Goal: Task Accomplishment & Management: Use online tool/utility

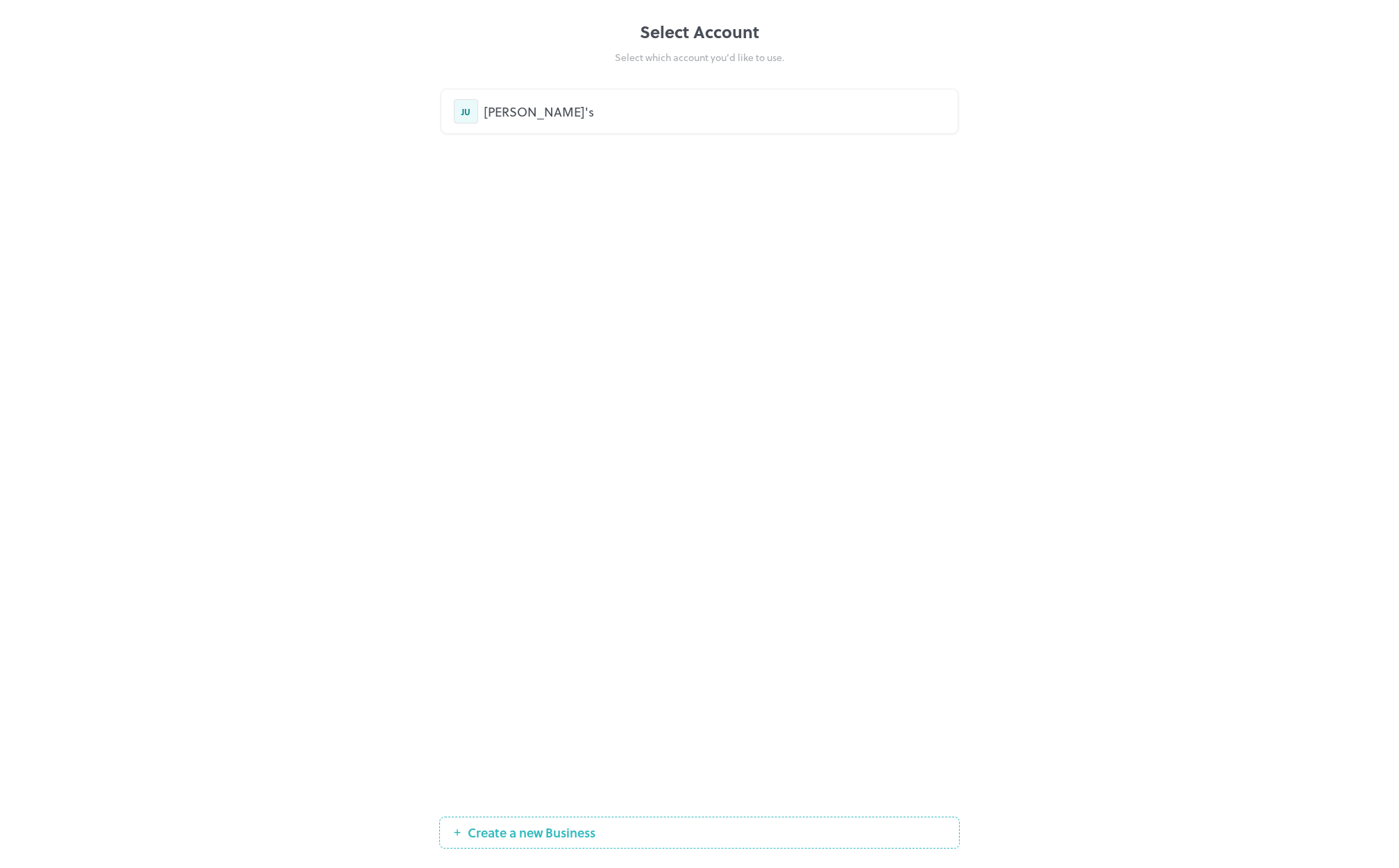
click at [533, 112] on div "Justin's" at bounding box center [714, 111] width 462 height 19
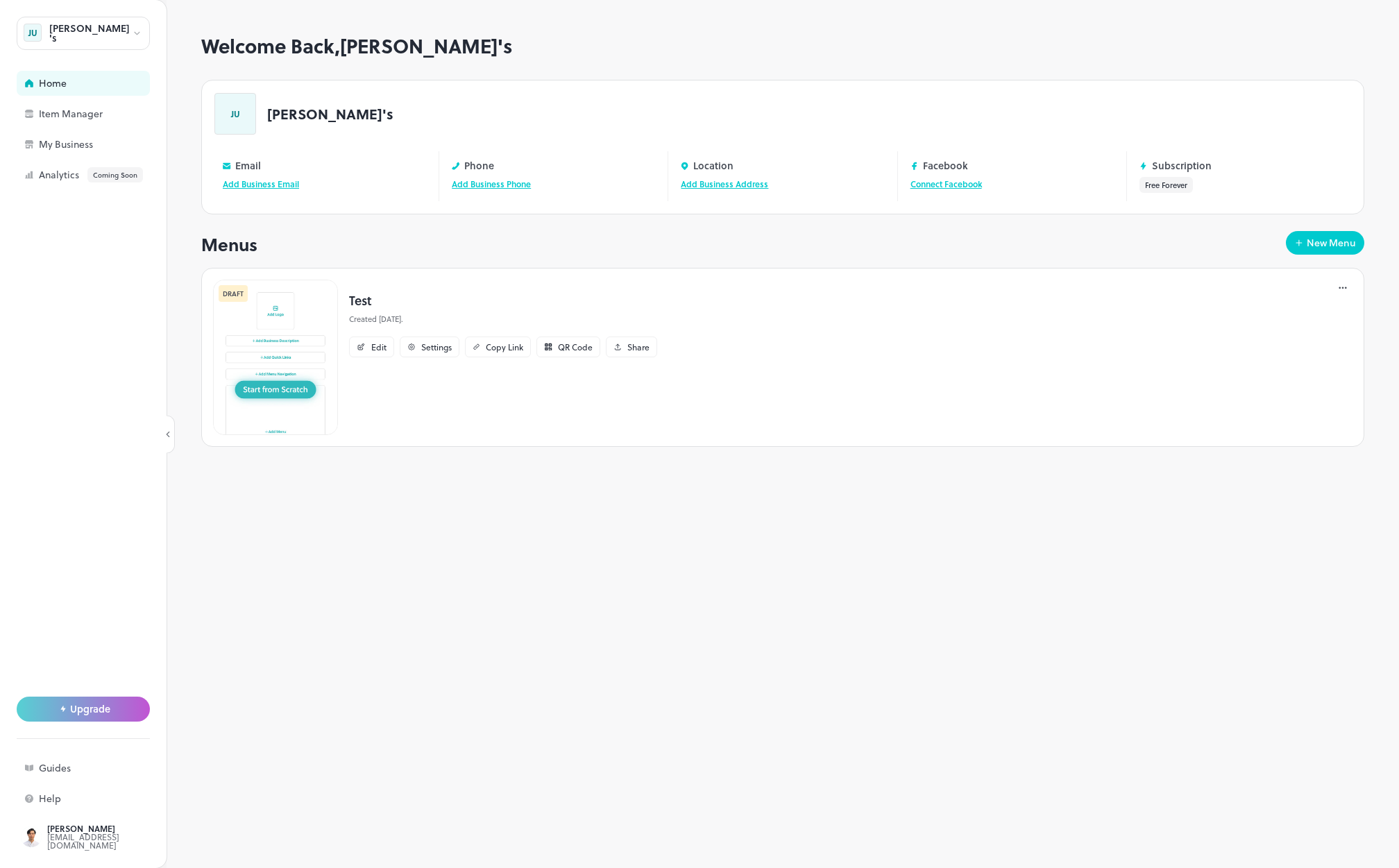
click at [285, 329] on img at bounding box center [275, 357] width 125 height 155
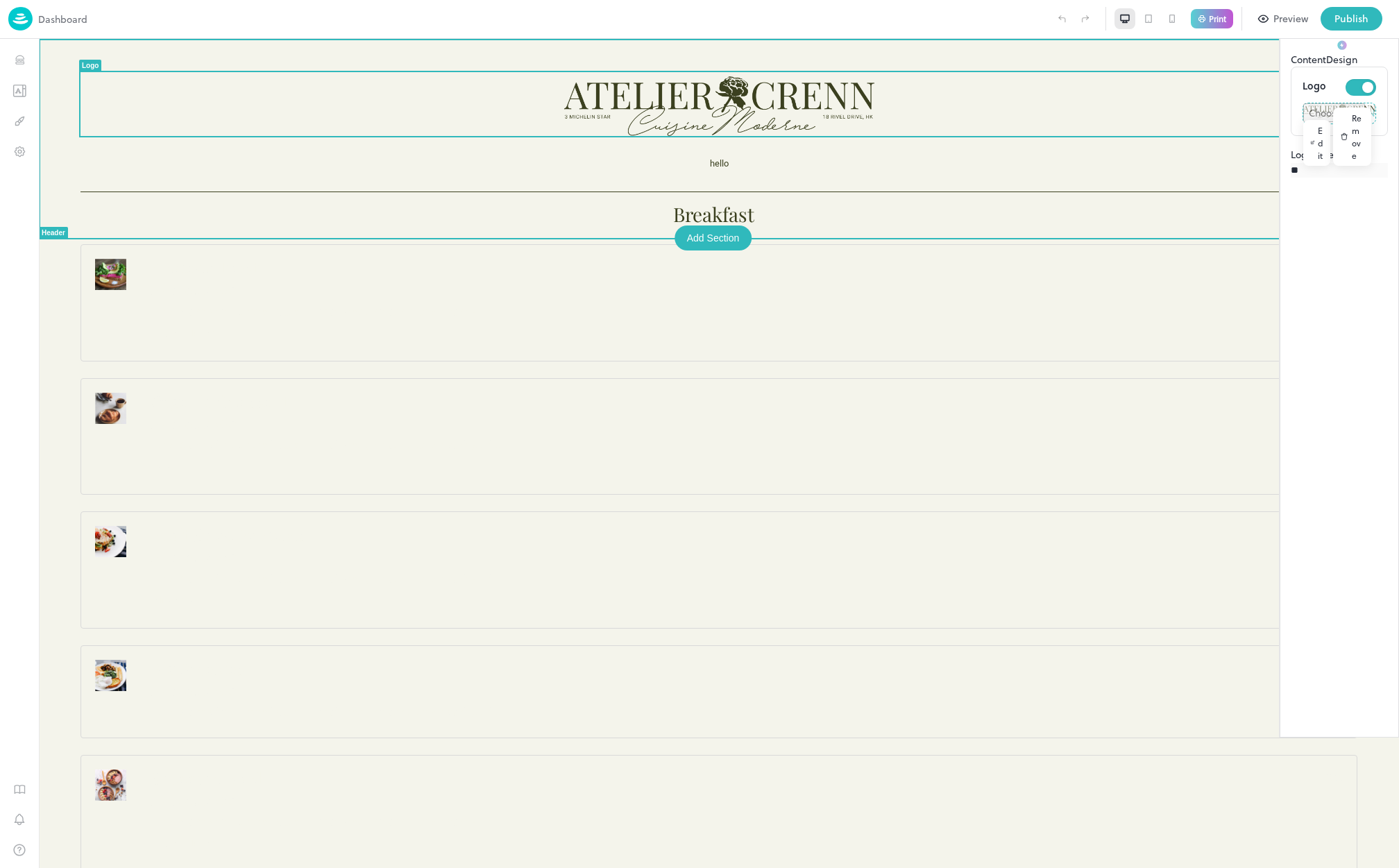
click at [467, 129] on div at bounding box center [719, 104] width 1277 height 64
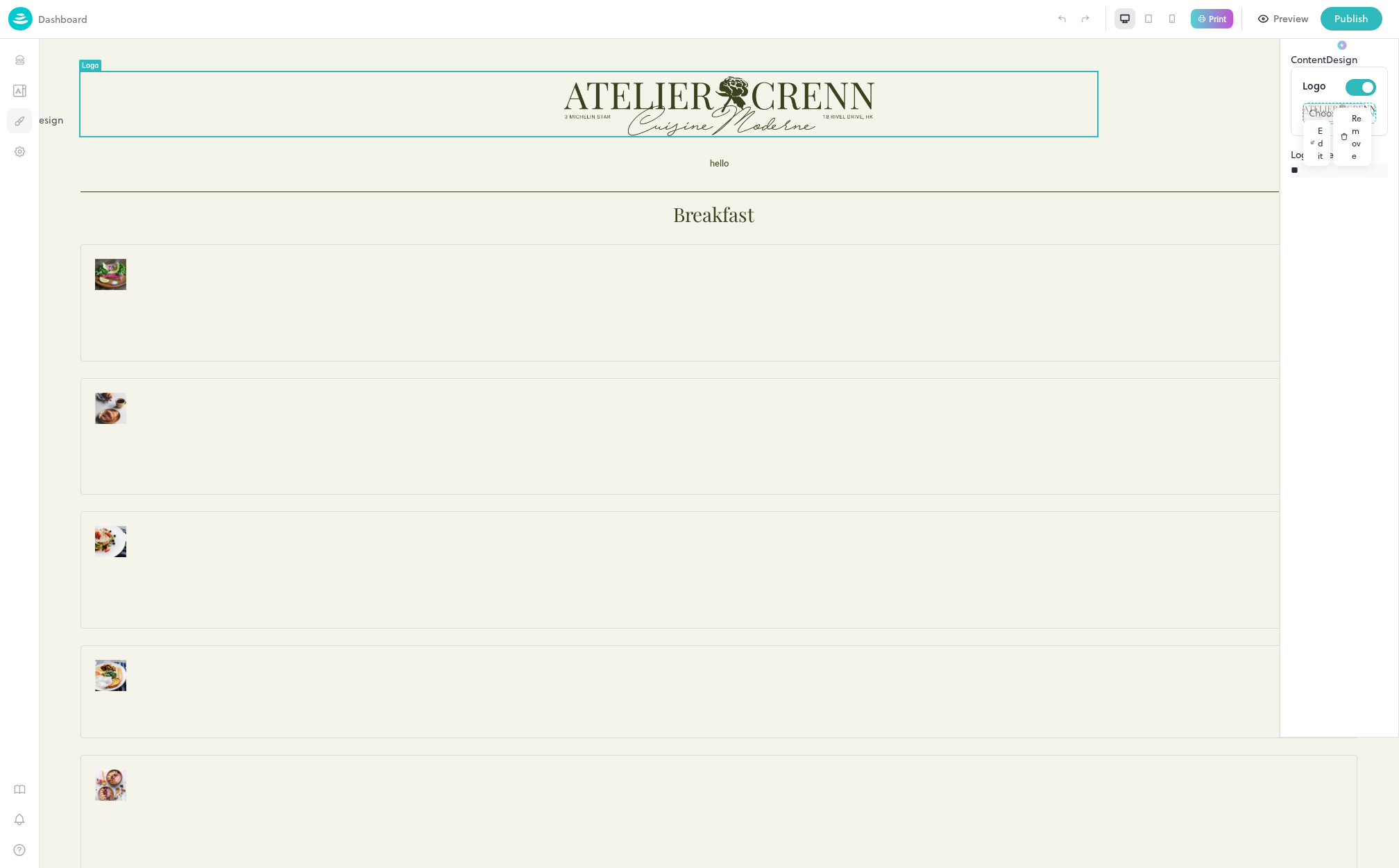
click at [14, 118] on icon "Design" at bounding box center [19, 121] width 13 height 13
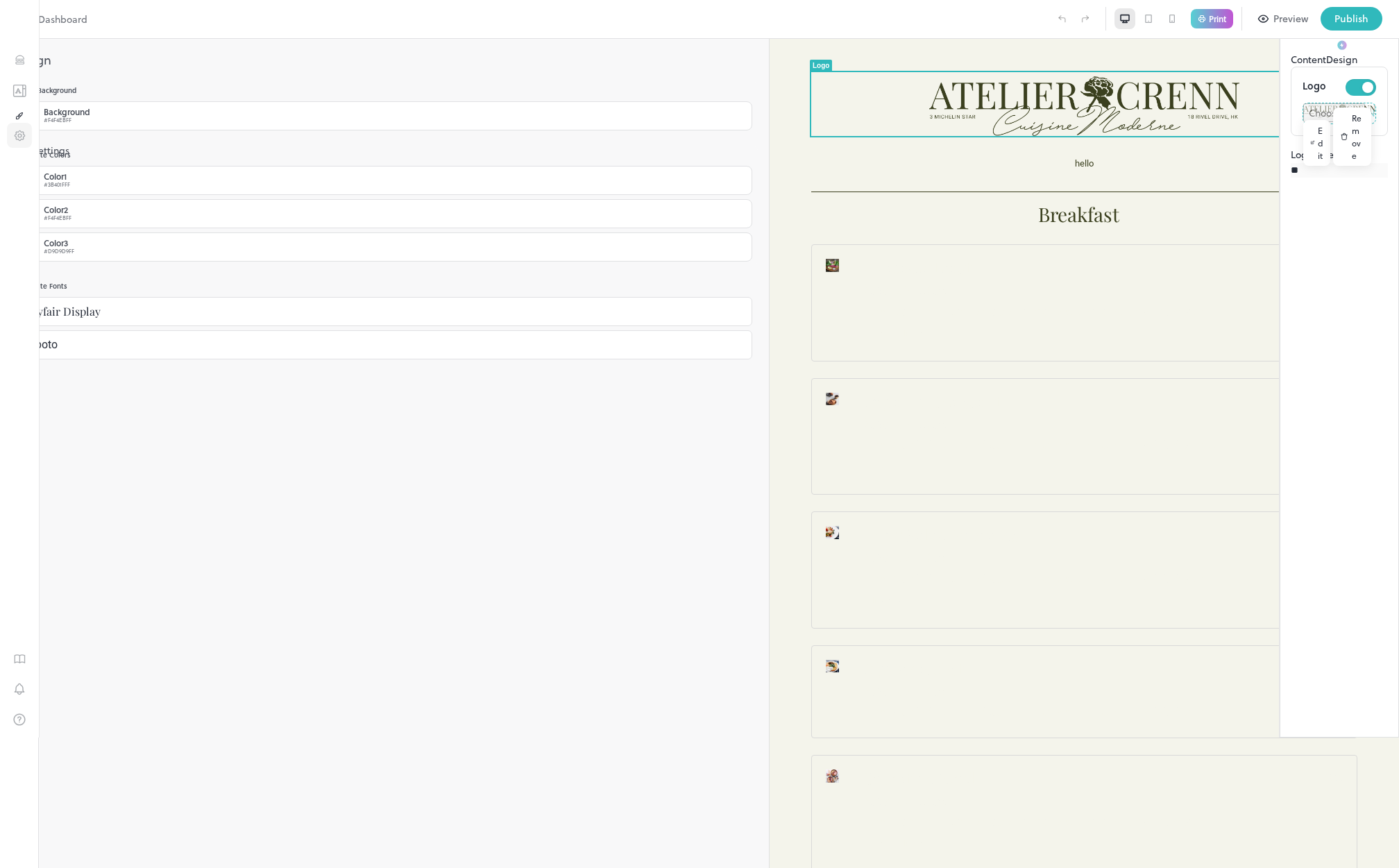
click at [28, 147] on button "Settings" at bounding box center [19, 135] width 25 height 25
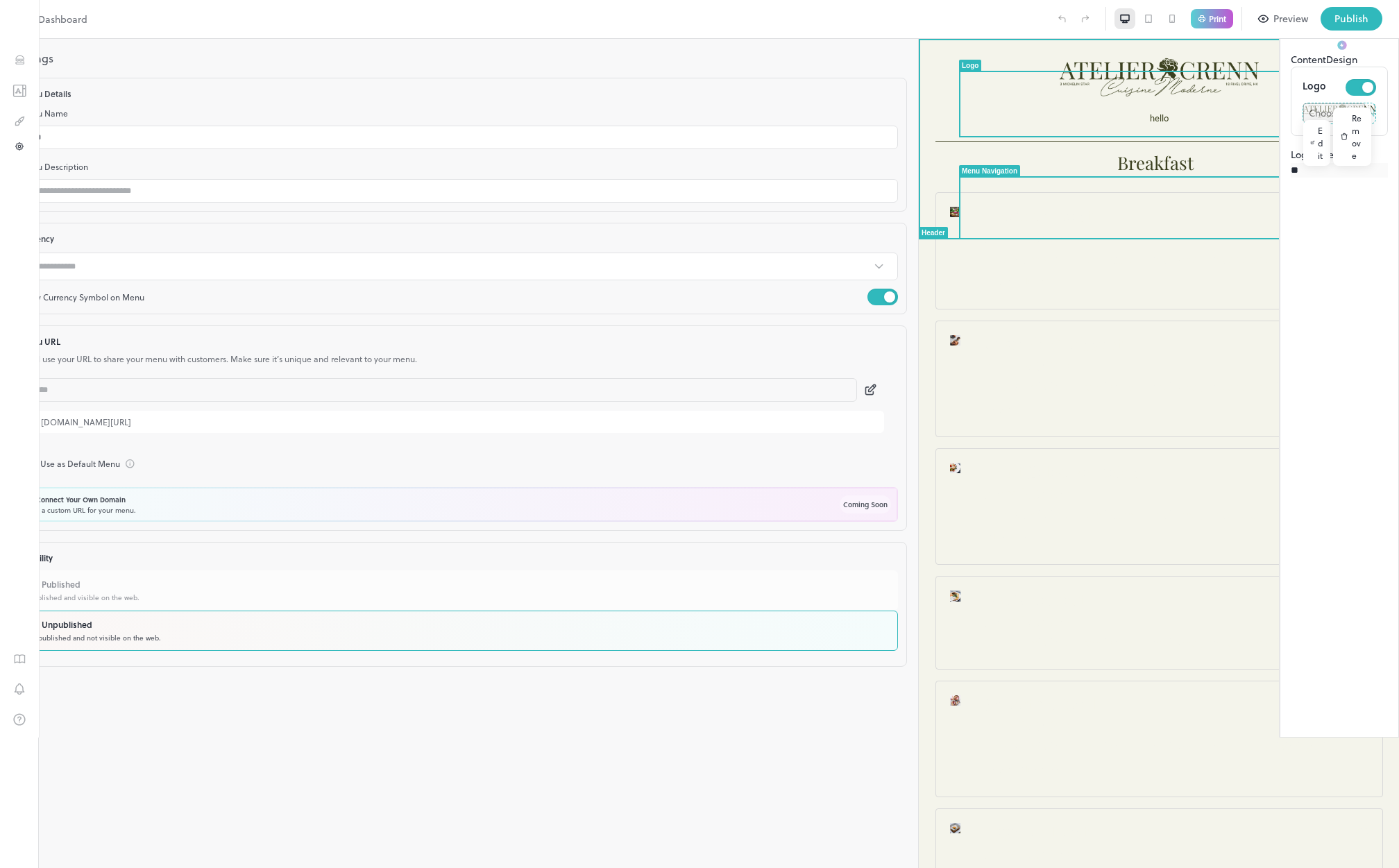
click at [1383, 185] on div "Breakfast" at bounding box center [1159, 163] width 448 height 44
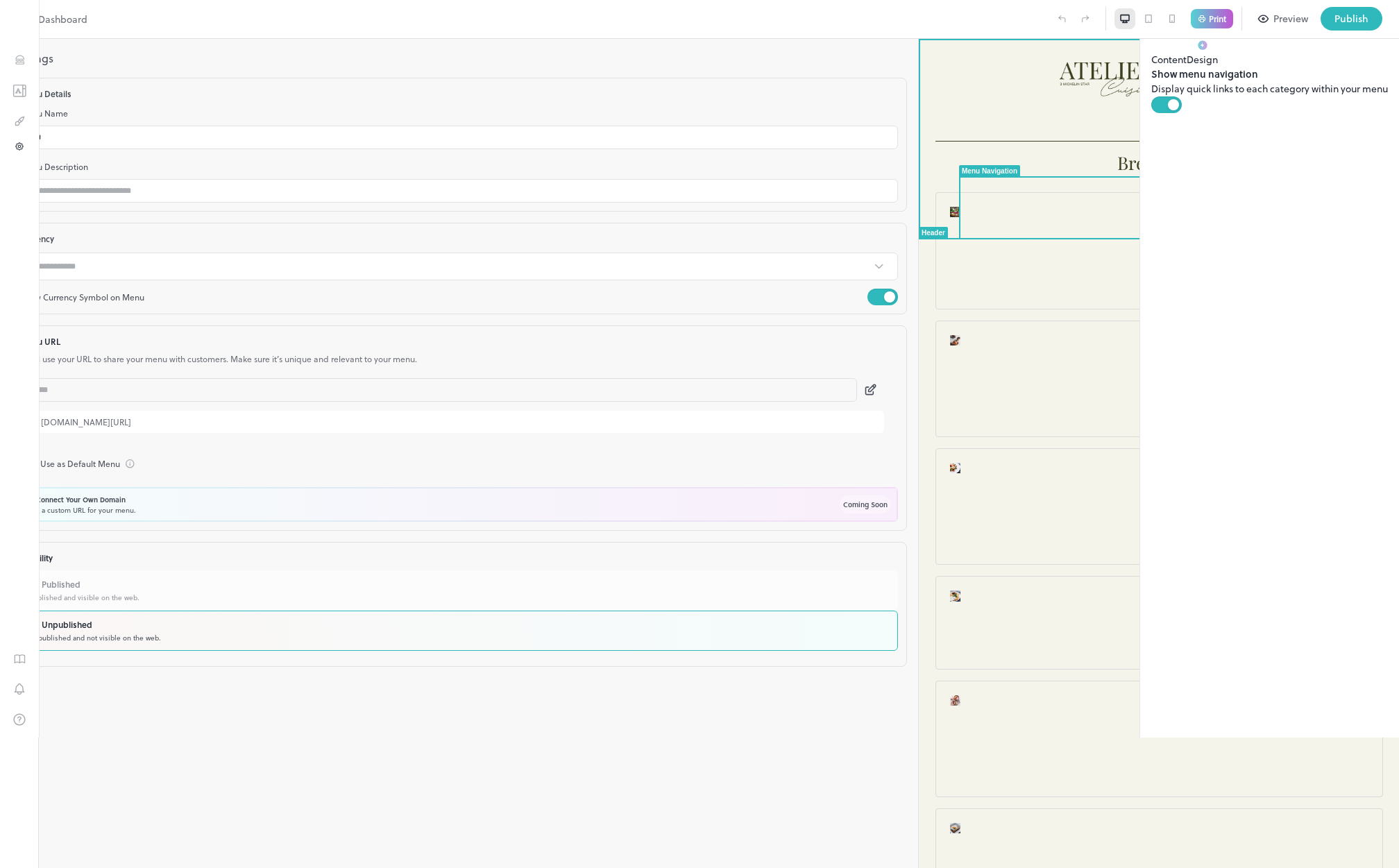
click at [1193, 175] on span "Breakfast" at bounding box center [1155, 163] width 77 height 24
click at [1258, 97] on img at bounding box center [1158, 76] width 198 height 41
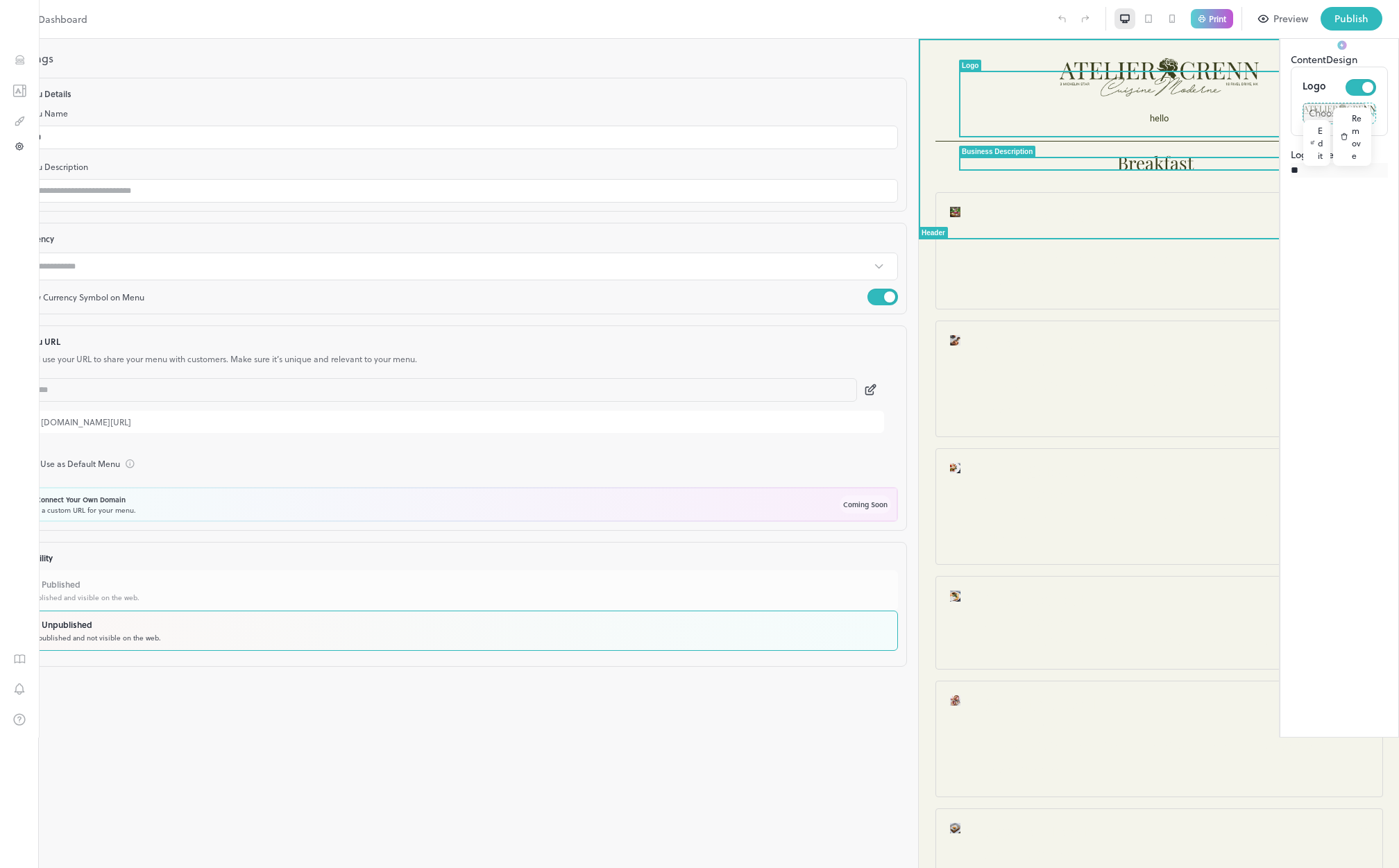
click at [1359, 124] on h1 "hello" at bounding box center [1159, 118] width 448 height 11
